Goal: Task Accomplishment & Management: Complete application form

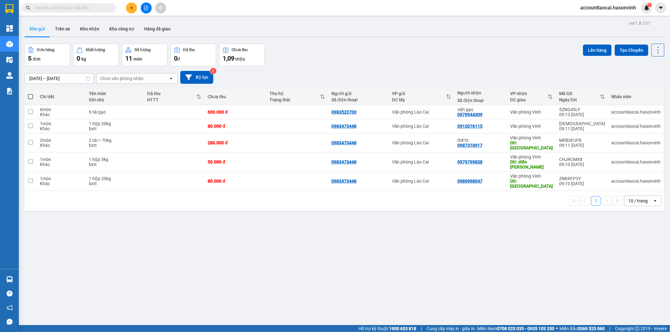
click at [134, 5] on button at bounding box center [131, 8] width 11 height 11
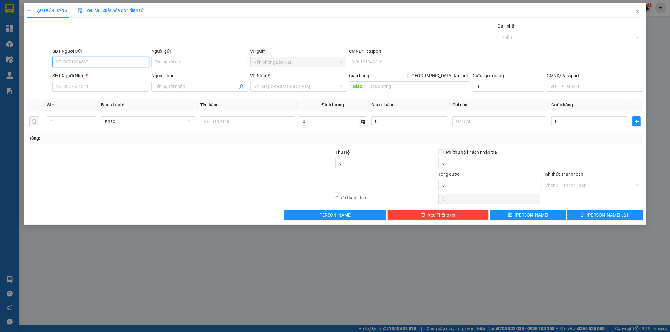
click at [111, 60] on input "SĐT Người Gửi" at bounding box center [100, 62] width 96 height 10
type input "0981236632"
click at [108, 73] on div "0981236632" at bounding box center [100, 74] width 89 height 7
type input "0974539381"
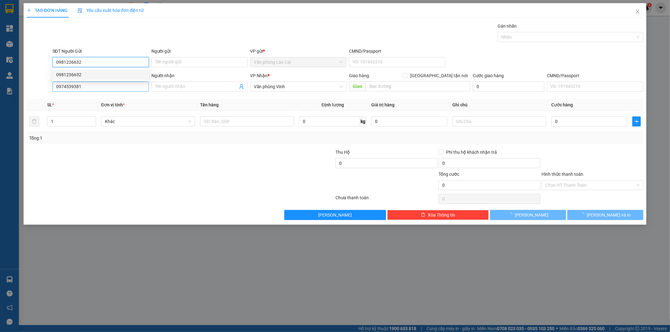
type input "80.000"
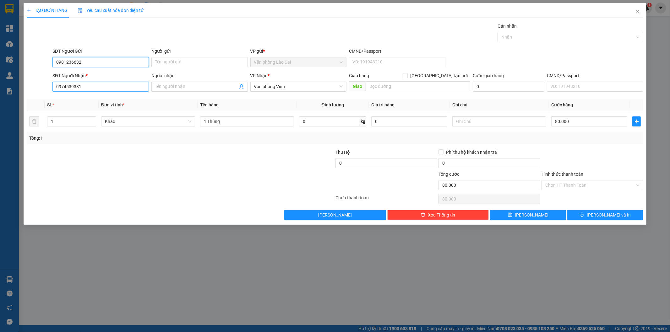
type input "0981236632"
drag, startPoint x: 107, startPoint y: 86, endPoint x: 0, endPoint y: 86, distance: 107.1
click at [0, 86] on div "TẠO ĐƠN HÀNG Yêu cầu xuất hóa đơn điện tử Transit Pickup Surcharge Ids Transit …" at bounding box center [335, 166] width 670 height 332
click at [91, 99] on div "0989952770" at bounding box center [100, 99] width 89 height 7
type input "0989952770"
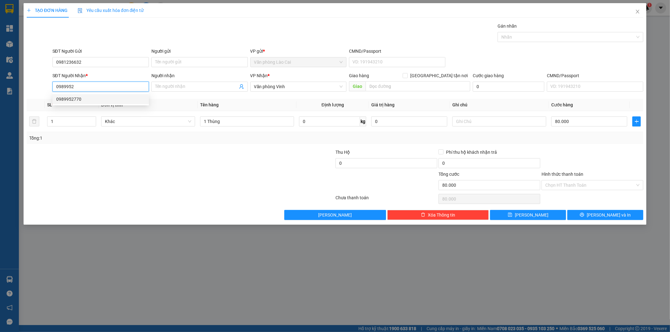
type input "hồng lĩnh"
type input "70.000"
type input "0989952770"
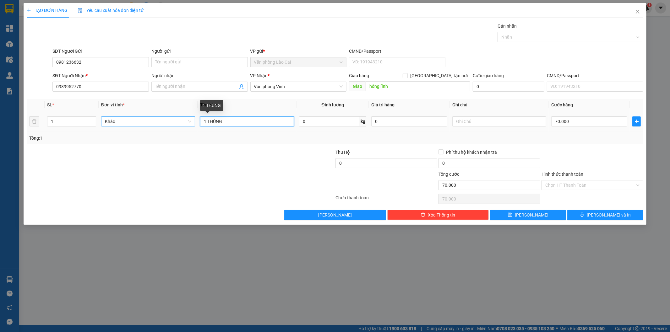
drag, startPoint x: 235, startPoint y: 125, endPoint x: 145, endPoint y: 121, distance: 89.9
click at [145, 121] on tr "1 Khác 1 THÙNG 0 kg 0 70.000" at bounding box center [335, 121] width 617 height 21
type input "1 xốp"
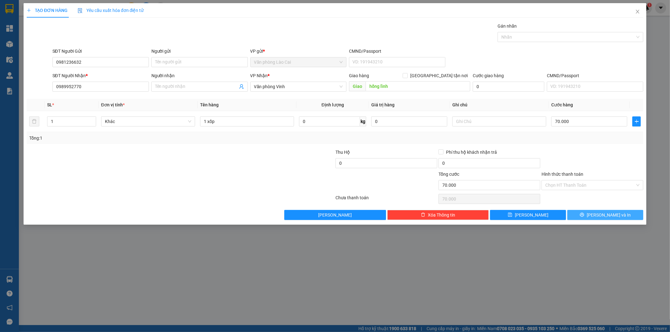
click at [608, 214] on span "[PERSON_NAME] và In" at bounding box center [608, 215] width 44 height 7
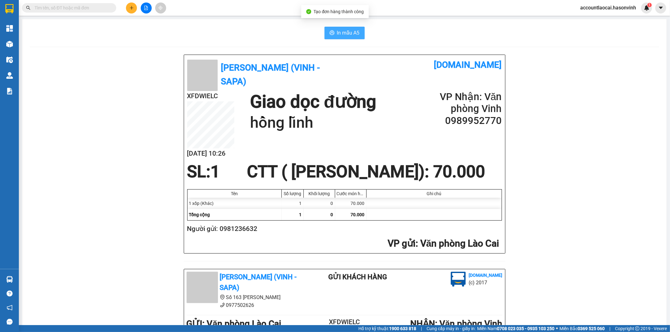
click at [343, 27] on button "In mẫu A5" at bounding box center [344, 33] width 40 height 13
click at [129, 7] on icon "plus" at bounding box center [131, 8] width 4 height 4
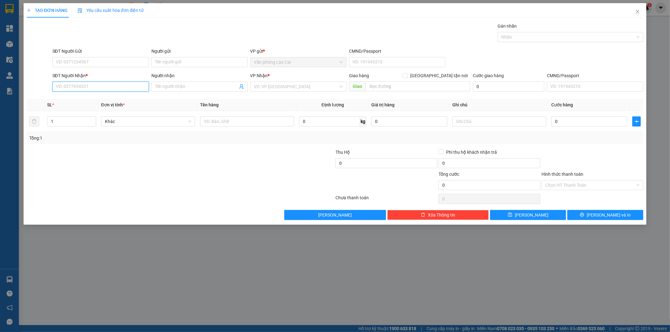
click at [84, 90] on input "SĐT Người Nhận *" at bounding box center [100, 87] width 96 height 10
click at [83, 91] on input "0612" at bounding box center [100, 87] width 96 height 10
click at [78, 84] on input "0612" at bounding box center [100, 87] width 96 height 10
click at [76, 101] on div "0977000612" at bounding box center [100, 99] width 89 height 7
type input "0977000612"
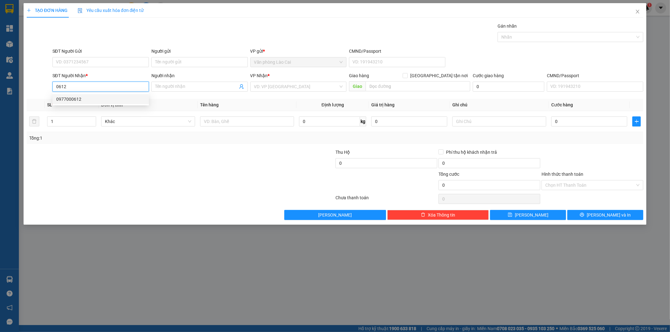
type input "giát"
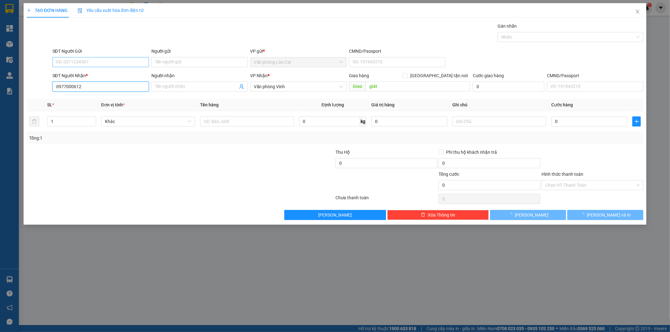
type input "0977000612"
type input "200.000"
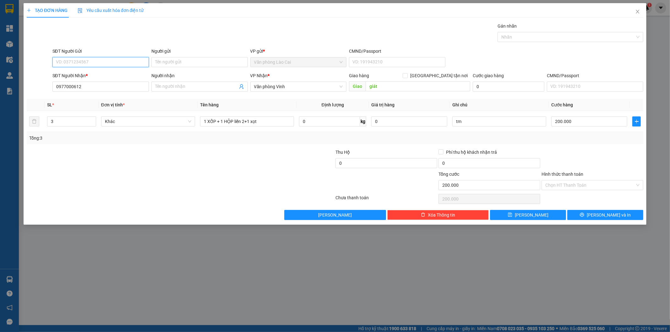
click at [100, 62] on input "SĐT Người Gửi" at bounding box center [100, 62] width 96 height 10
click at [91, 74] on div "0904819185" at bounding box center [100, 74] width 89 height 7
type input "0904819185"
drag, startPoint x: 61, startPoint y: 122, endPoint x: 0, endPoint y: 128, distance: 61.4
click at [0, 128] on div "TẠO ĐƠN HÀNG Yêu cầu xuất hóa đơn điện tử Transit Pickup Surcharge Ids Transit …" at bounding box center [335, 166] width 670 height 332
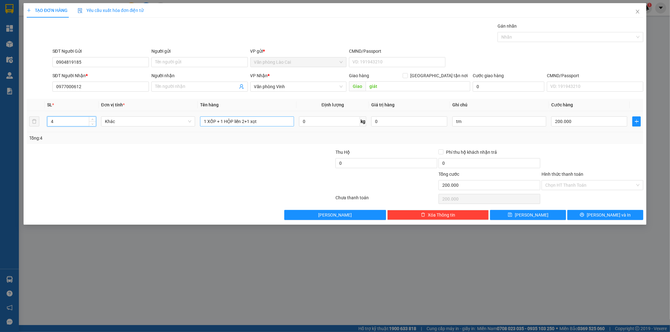
type input "4"
drag, startPoint x: 151, startPoint y: 122, endPoint x: 116, endPoint y: 117, distance: 34.9
click at [116, 117] on tr "4 Khác 1 XỐP + 1 HỘP liền 2+1 xọt 0 kg 0 tm 200.000" at bounding box center [335, 121] width 617 height 21
type input "4 hộp"
drag, startPoint x: 483, startPoint y: 122, endPoint x: 436, endPoint y: 115, distance: 46.7
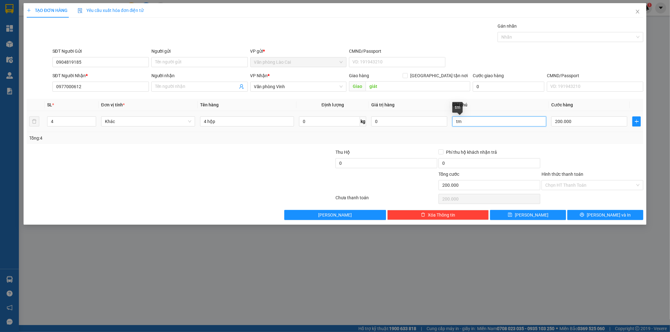
click at [436, 115] on tr "4 Khác 4 hộp 0 kg 0 tm 200.000" at bounding box center [335, 121] width 617 height 21
click at [595, 121] on input "200.000" at bounding box center [589, 121] width 76 height 10
type input "1"
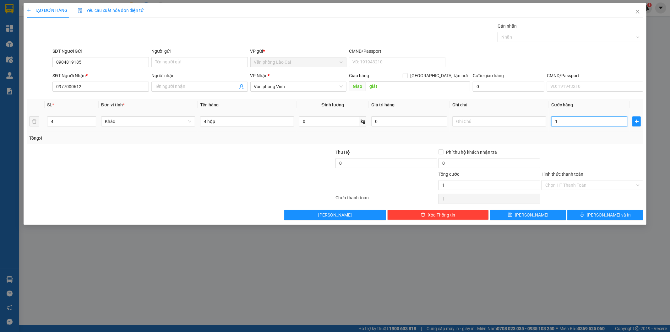
type input "16"
type input "160"
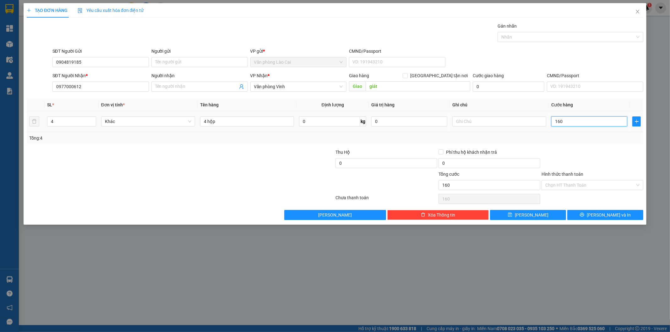
type input "160"
type input "160.000"
click at [603, 138] on div "Tổng: 4" at bounding box center [335, 138] width 612 height 7
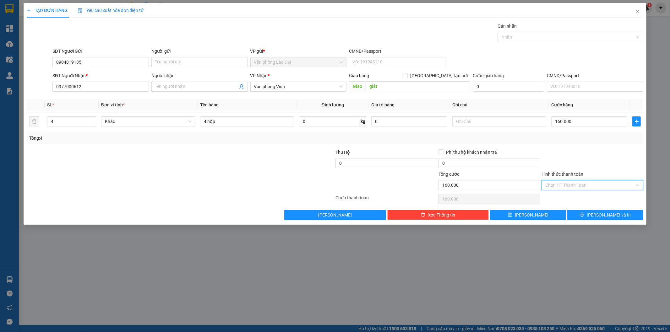
click at [583, 185] on input "Hình thức thanh toán" at bounding box center [590, 185] width 90 height 9
drag, startPoint x: 575, startPoint y: 196, endPoint x: 574, endPoint y: 200, distance: 4.0
click at [575, 196] on div "Tại văn phòng" at bounding box center [592, 197] width 94 height 7
type input "0"
click at [586, 211] on button "[PERSON_NAME] và In" at bounding box center [605, 215] width 76 height 10
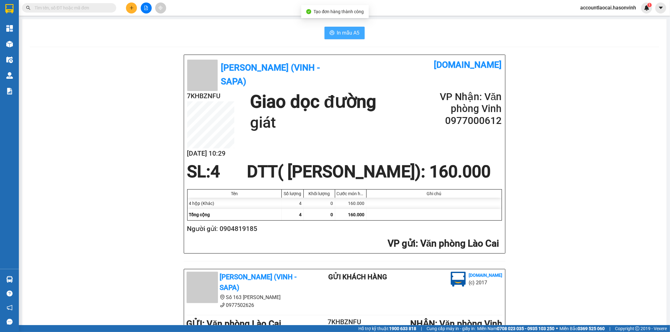
click at [330, 30] on icon "printer" at bounding box center [331, 32] width 5 height 5
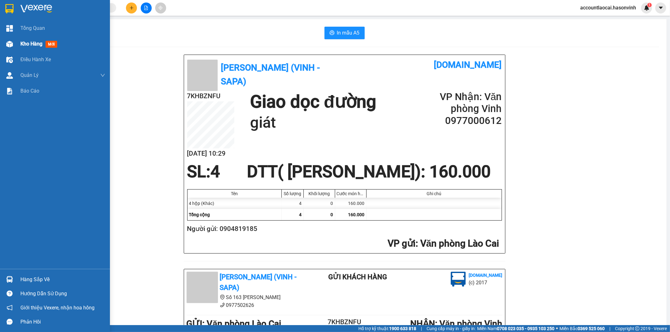
click at [30, 45] on span "Kho hàng" at bounding box center [31, 44] width 22 height 6
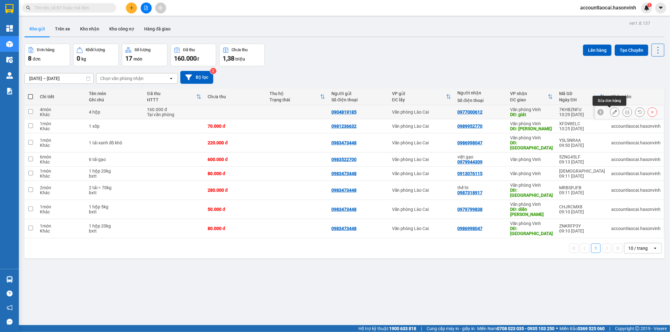
click at [610, 113] on button at bounding box center [614, 112] width 9 height 11
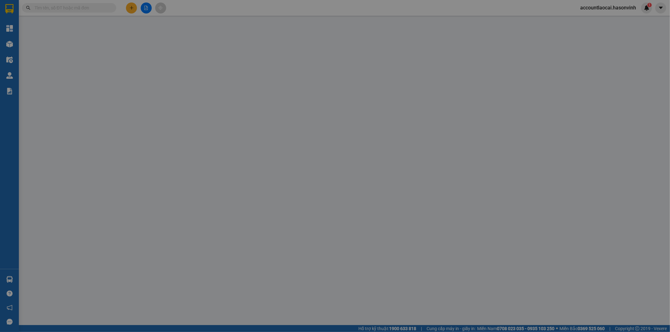
type input "0904819185"
type input "0977000612"
type input "giát"
type input "160.000"
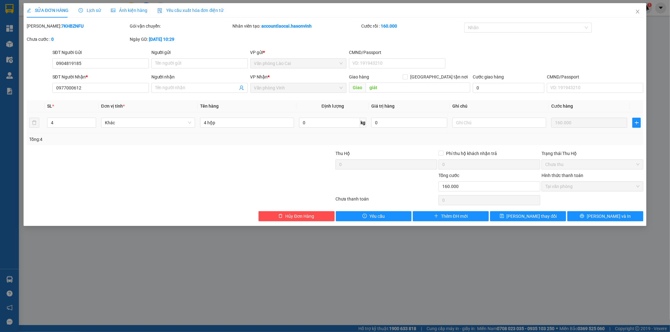
click at [472, 115] on td at bounding box center [499, 122] width 99 height 21
click at [472, 120] on input "text" at bounding box center [499, 123] width 94 height 10
type input "tm"
click at [471, 140] on div "Tổng: 4" at bounding box center [335, 139] width 612 height 7
click at [527, 215] on span "[PERSON_NAME] thay đổi" at bounding box center [531, 216] width 50 height 7
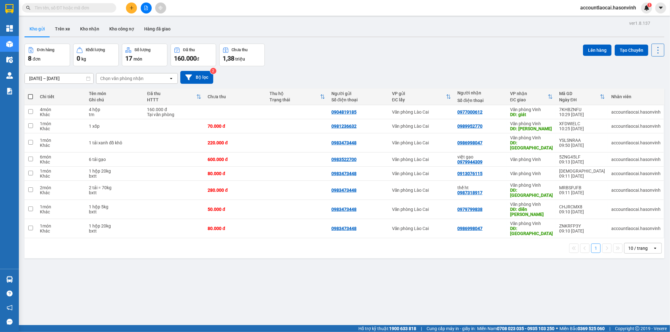
click at [132, 7] on icon "plus" at bounding box center [131, 8] width 4 height 4
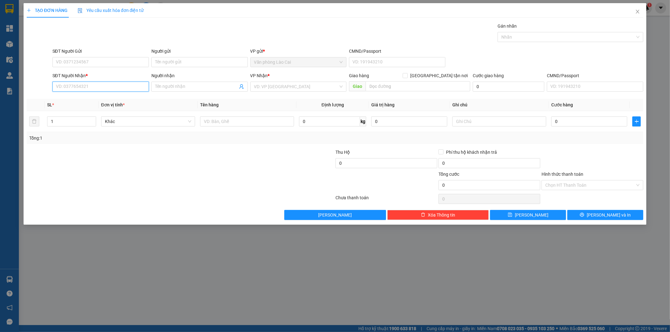
click at [112, 89] on input "SĐT Người Nhận *" at bounding box center [100, 87] width 96 height 10
click at [97, 88] on input "684" at bounding box center [100, 87] width 96 height 10
click at [86, 96] on div "0964241684" at bounding box center [100, 99] width 89 height 7
type input "0964241684"
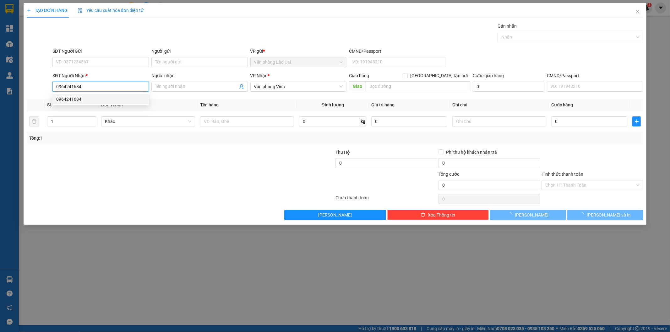
type input "100.000"
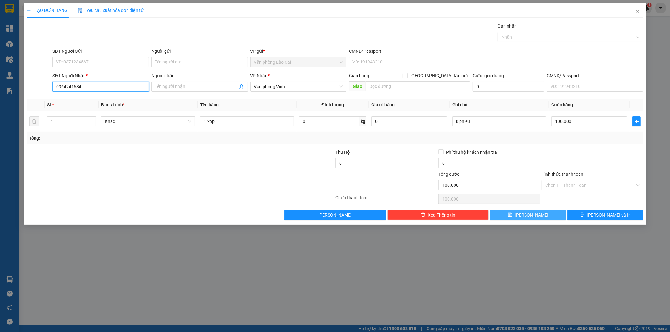
type input "0964241684"
click at [512, 216] on icon "save" at bounding box center [510, 215] width 4 height 4
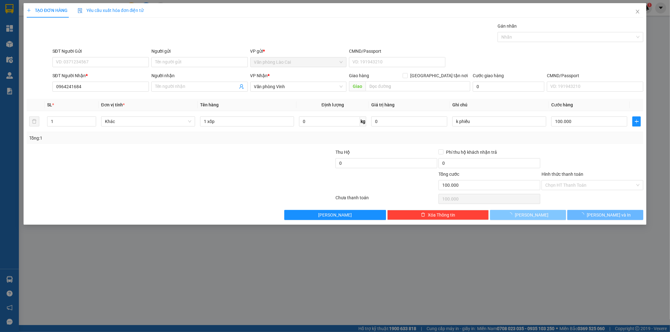
type input "0"
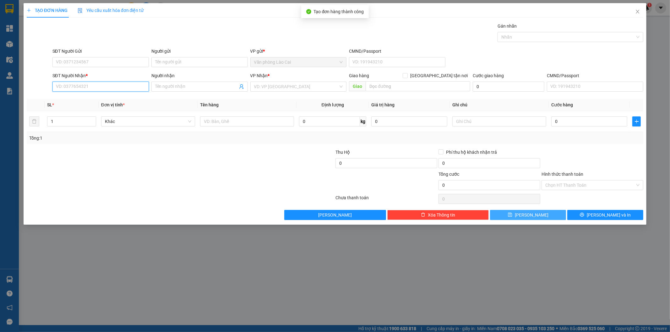
click at [102, 88] on input "SĐT Người Nhận *" at bounding box center [100, 87] width 96 height 10
click at [94, 88] on input "857" at bounding box center [100, 87] width 96 height 10
click at [94, 95] on div "0335432857" at bounding box center [100, 99] width 96 height 10
type input "0335432857"
type input "100.000"
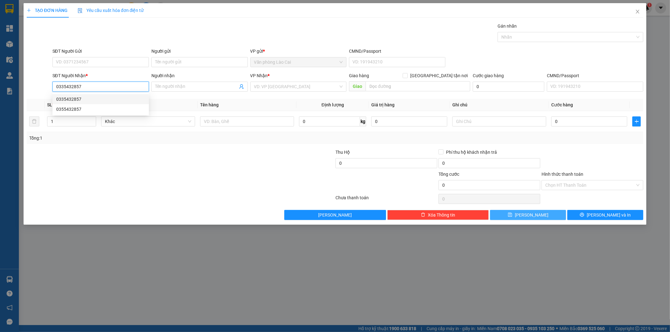
type input "100.000"
type input "0335432857"
click at [544, 217] on button "[PERSON_NAME]" at bounding box center [528, 215] width 76 height 10
type input "0"
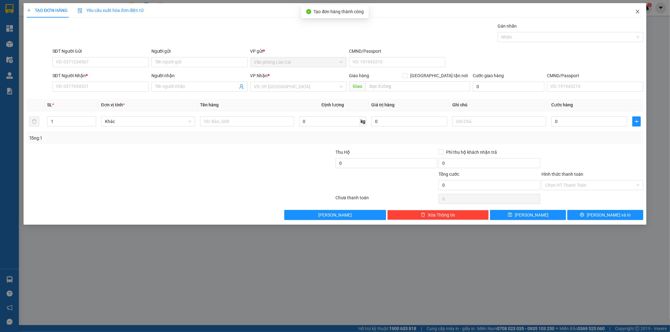
click at [638, 10] on icon "close" at bounding box center [637, 11] width 5 height 5
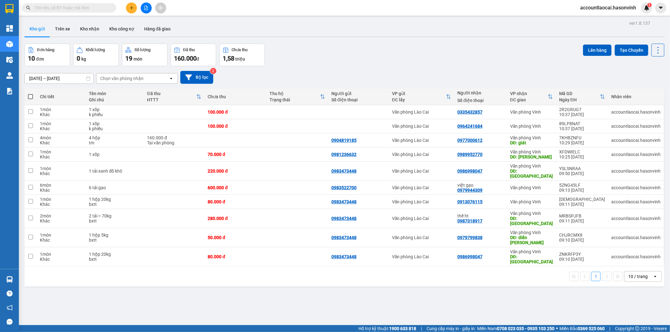
click at [334, 63] on div "Đơn hàng 10 đơn Khối lượng 0 kg Số lượng 19 món Đã thu 160.000 đ Chưa thu 1,58 …" at bounding box center [343, 55] width 639 height 23
